Goal: Find specific fact: Find specific fact

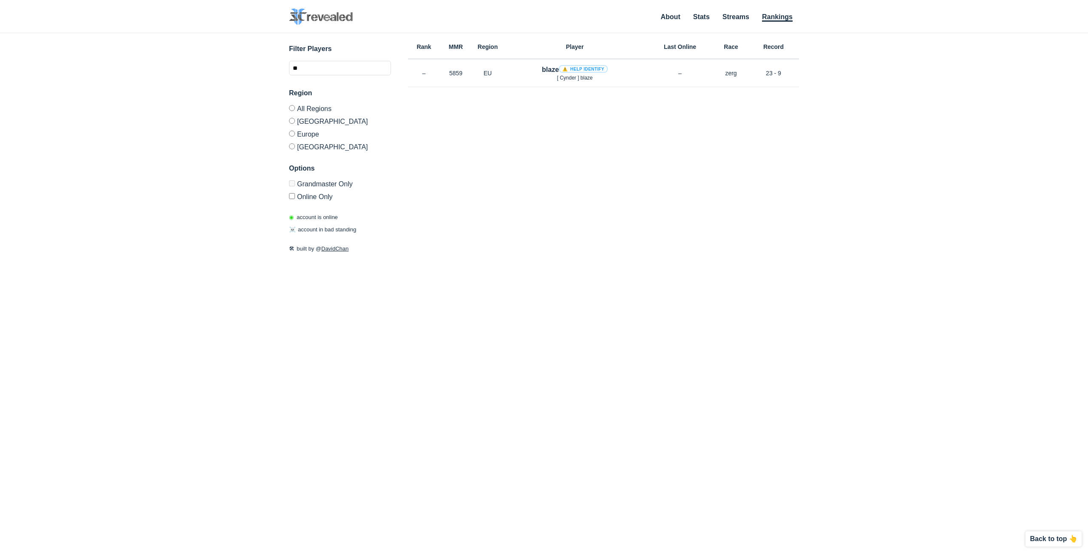
type input "*"
